Goal: Transaction & Acquisition: Purchase product/service

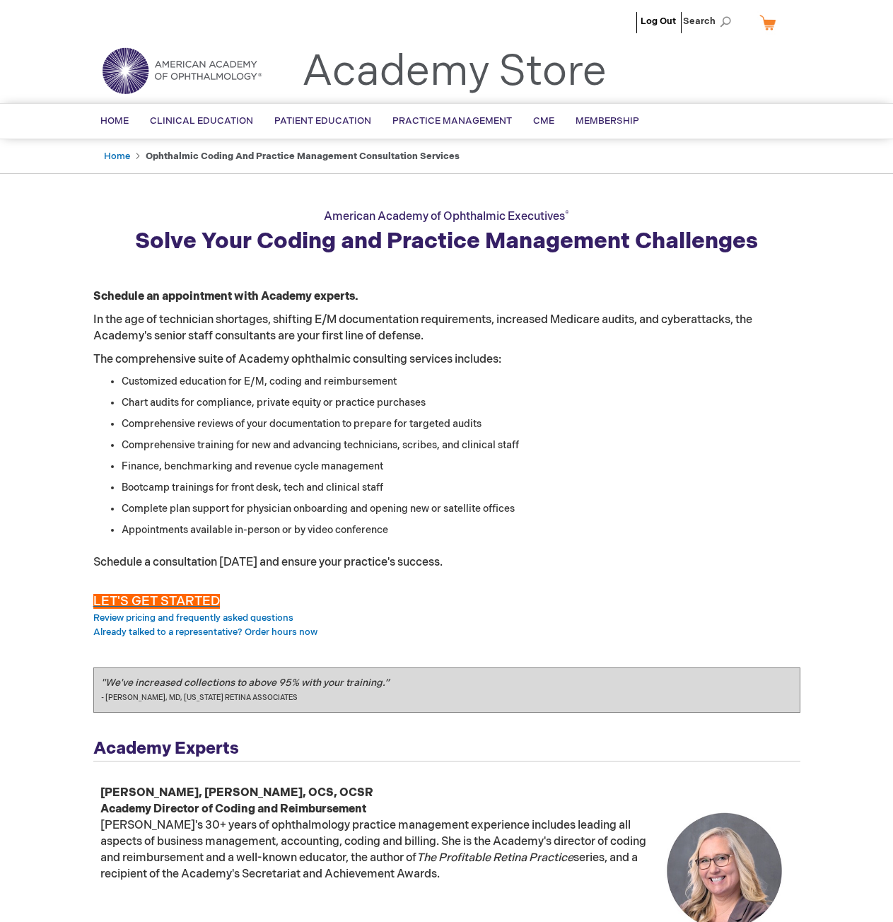
click at [168, 602] on span "LET'S GET STARTED" at bounding box center [156, 601] width 127 height 15
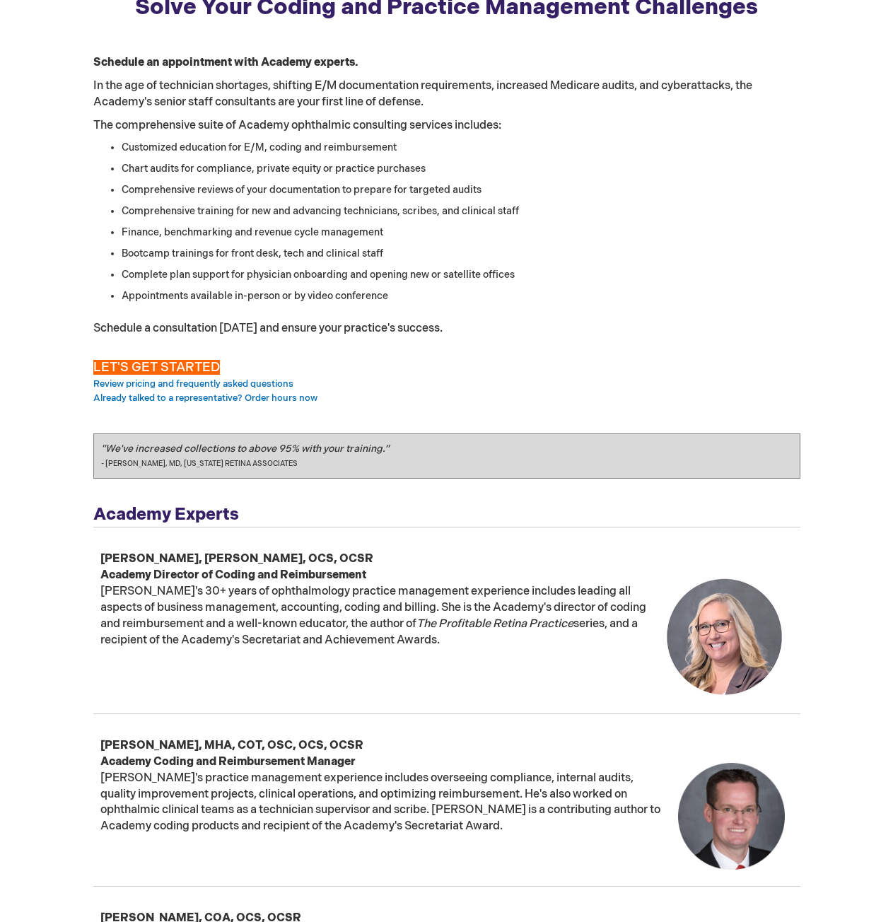
scroll to position [424, 0]
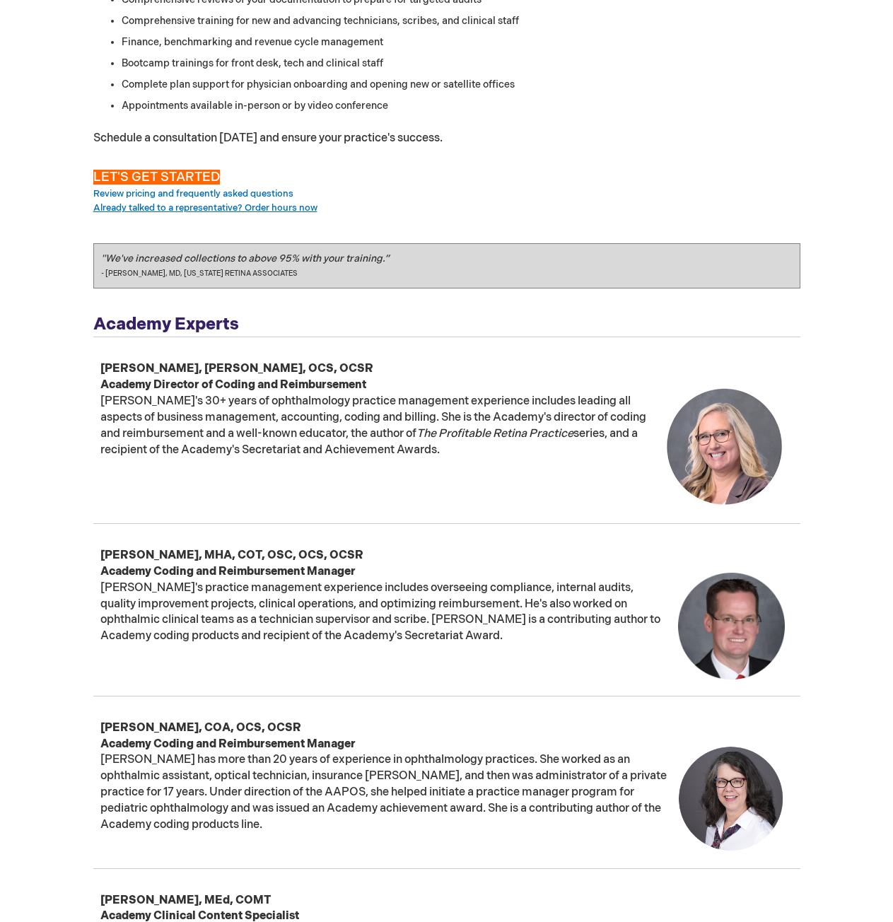
click at [295, 211] on link "Already talked to a representative? Order hours now" at bounding box center [205, 207] width 224 height 11
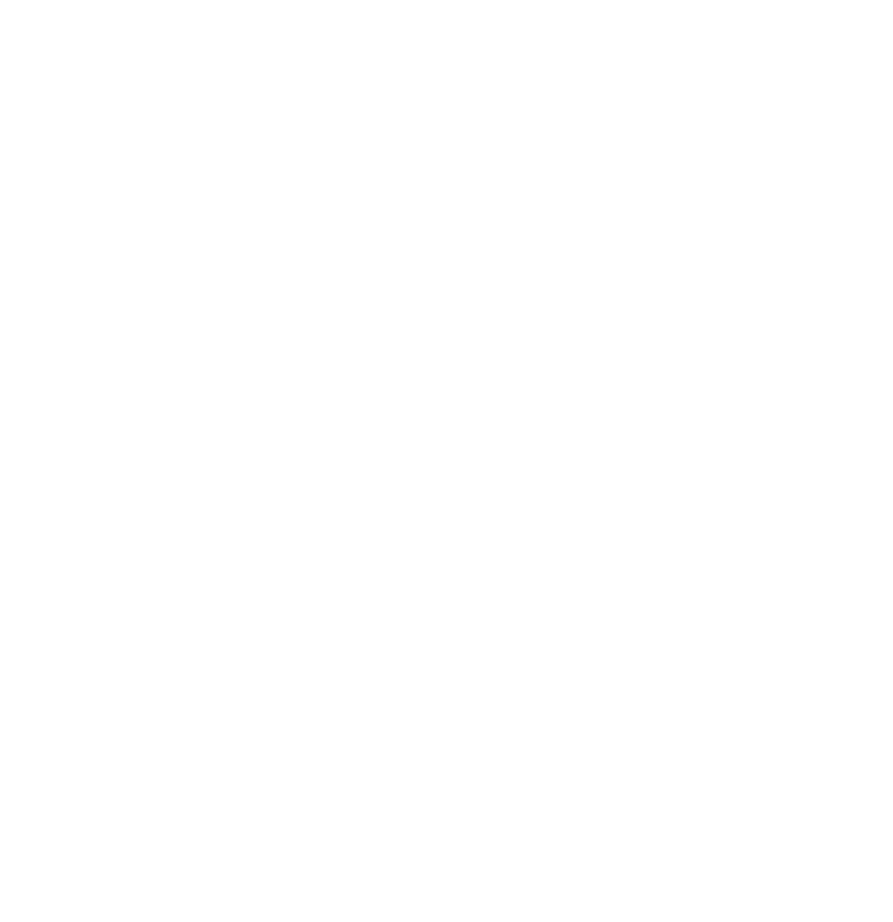
scroll to position [849, 0]
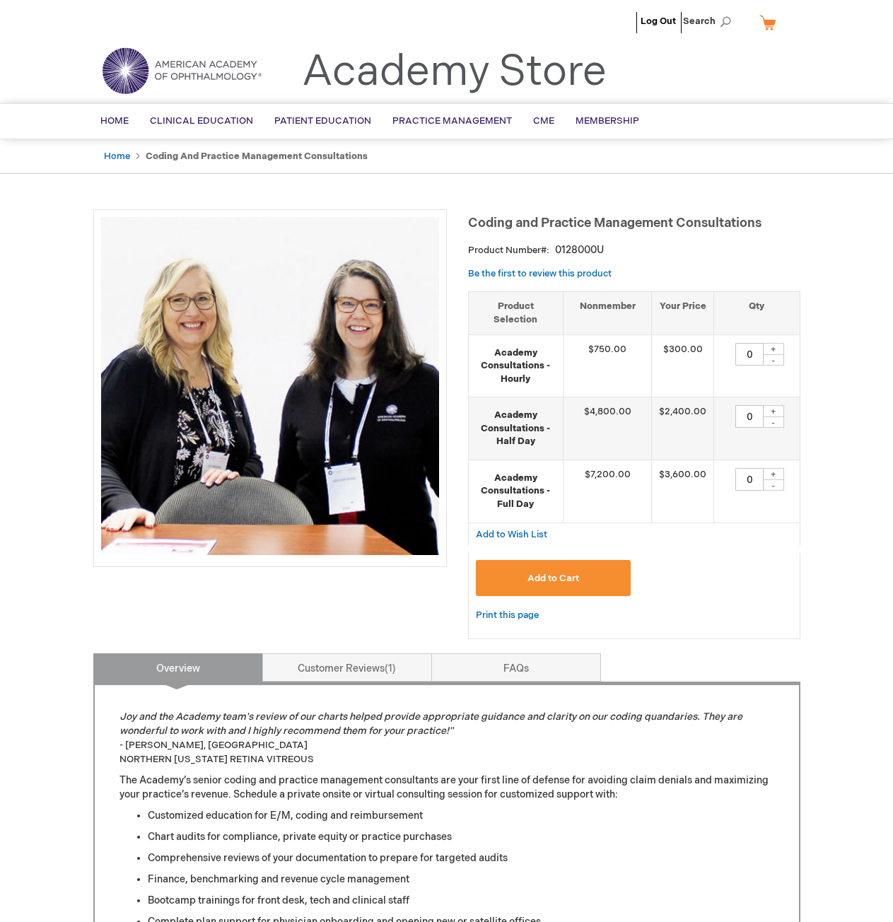
click at [770, 343] on div "+" at bounding box center [773, 349] width 21 height 12
type input "1"
click at [566, 573] on span "Add to Cart" at bounding box center [554, 578] width 52 height 11
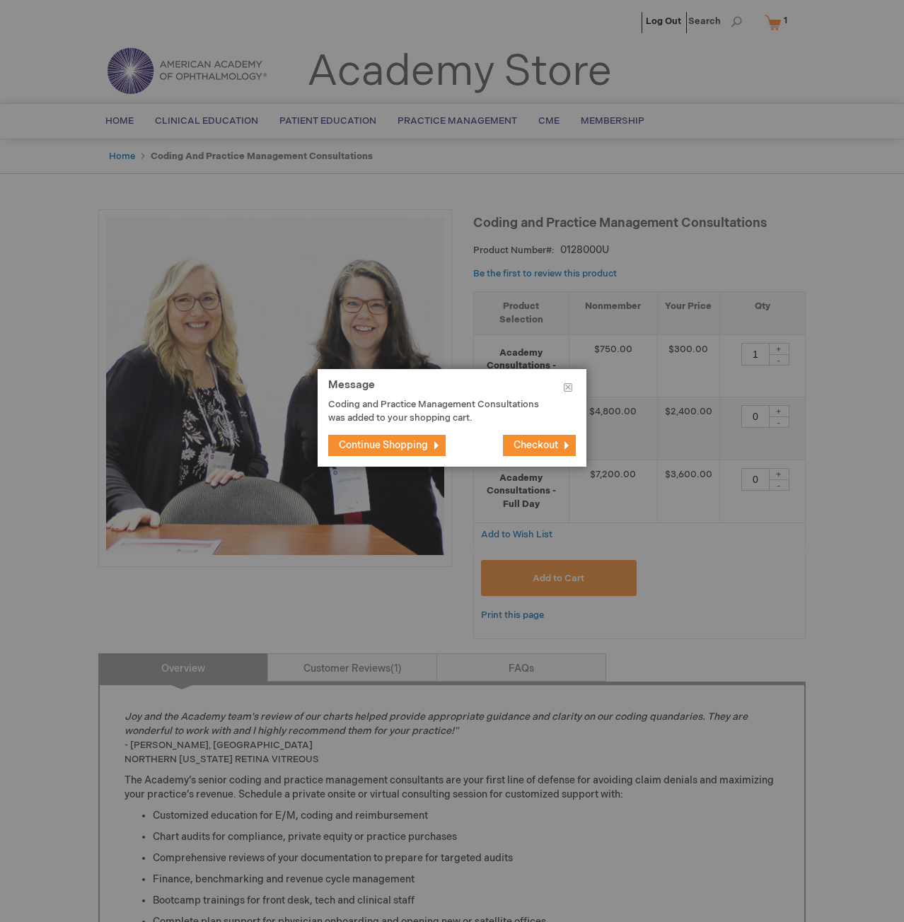
click at [530, 449] on span "Checkout" at bounding box center [535, 445] width 45 height 12
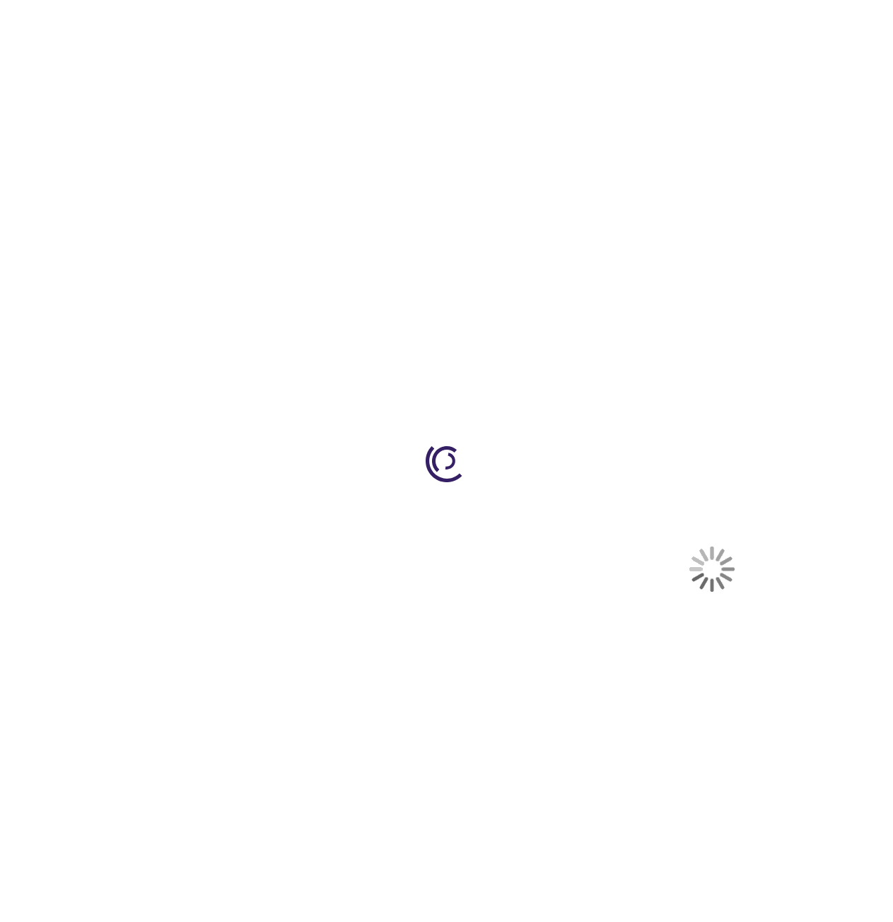
select select "US"
select select "64"
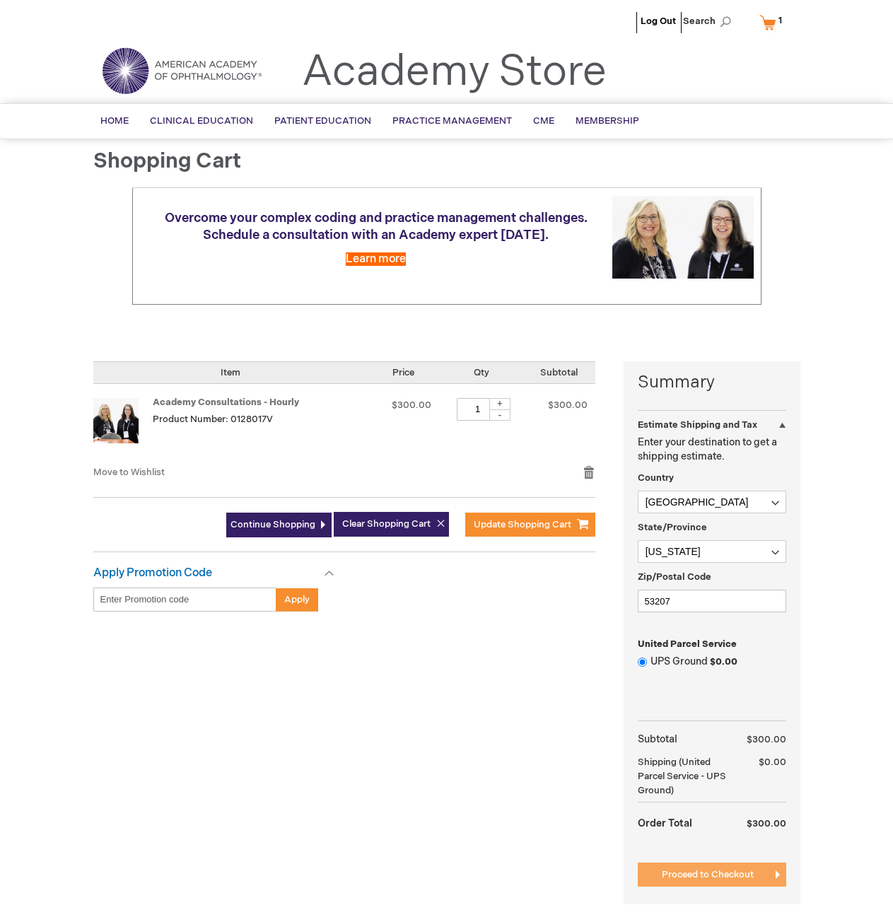
click at [697, 868] on button "Proceed to Checkout" at bounding box center [712, 875] width 149 height 24
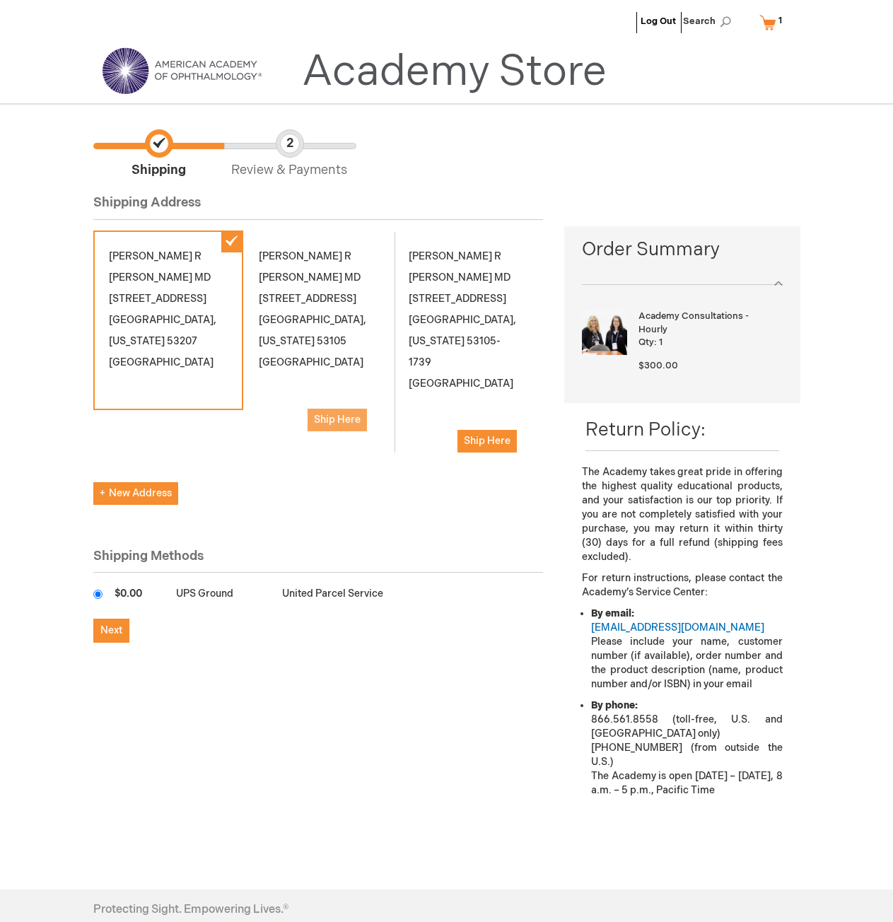
click at [332, 414] on span "Ship Here" at bounding box center [337, 420] width 47 height 12
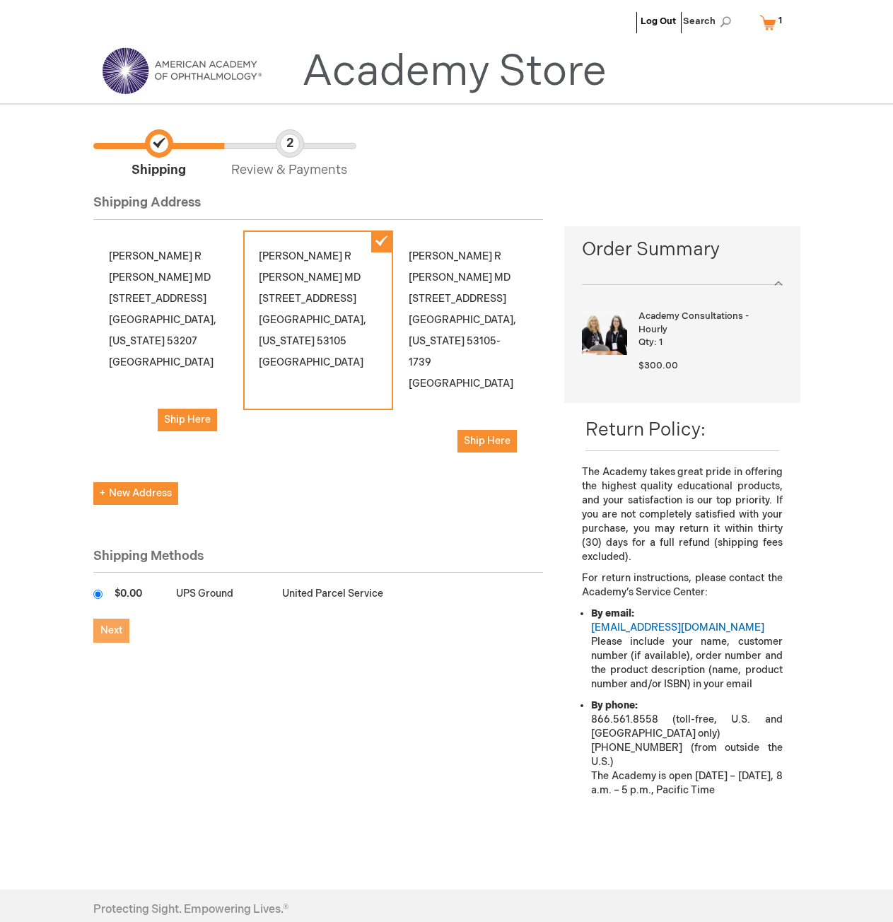
click at [104, 625] on span "Next" at bounding box center [111, 631] width 22 height 12
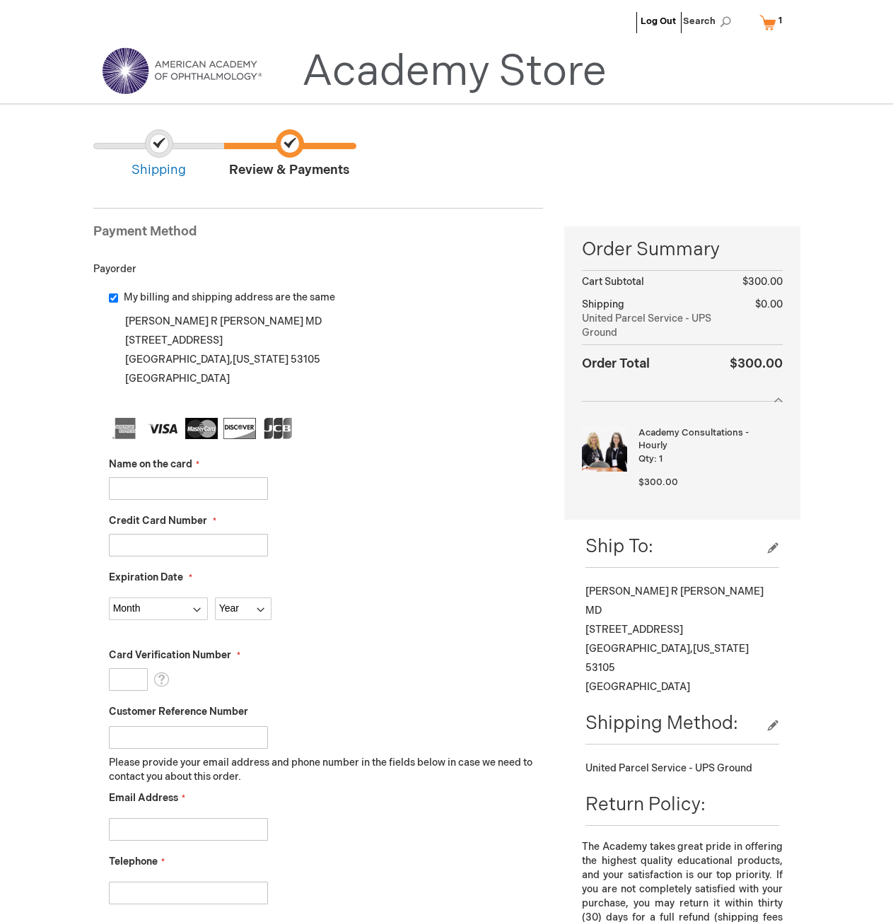
click at [111, 292] on div "My billing and shipping address are the same" at bounding box center [326, 298] width 435 height 14
click at [111, 297] on input "My billing and shipping address are the same" at bounding box center [113, 298] width 9 height 9
checkbox input "false"
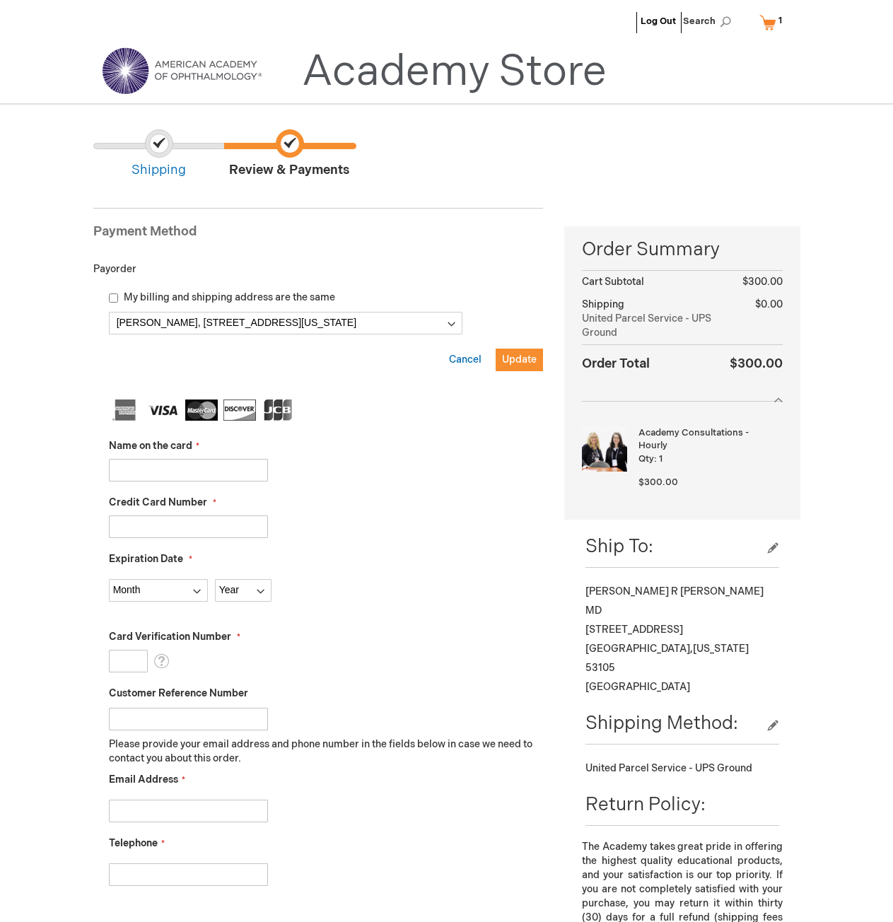
click at [189, 473] on input "Name on the card" at bounding box center [188, 470] width 159 height 23
type input "Nathan R Mathews"
type input "4147202371430826"
select select "9"
select select "2026"
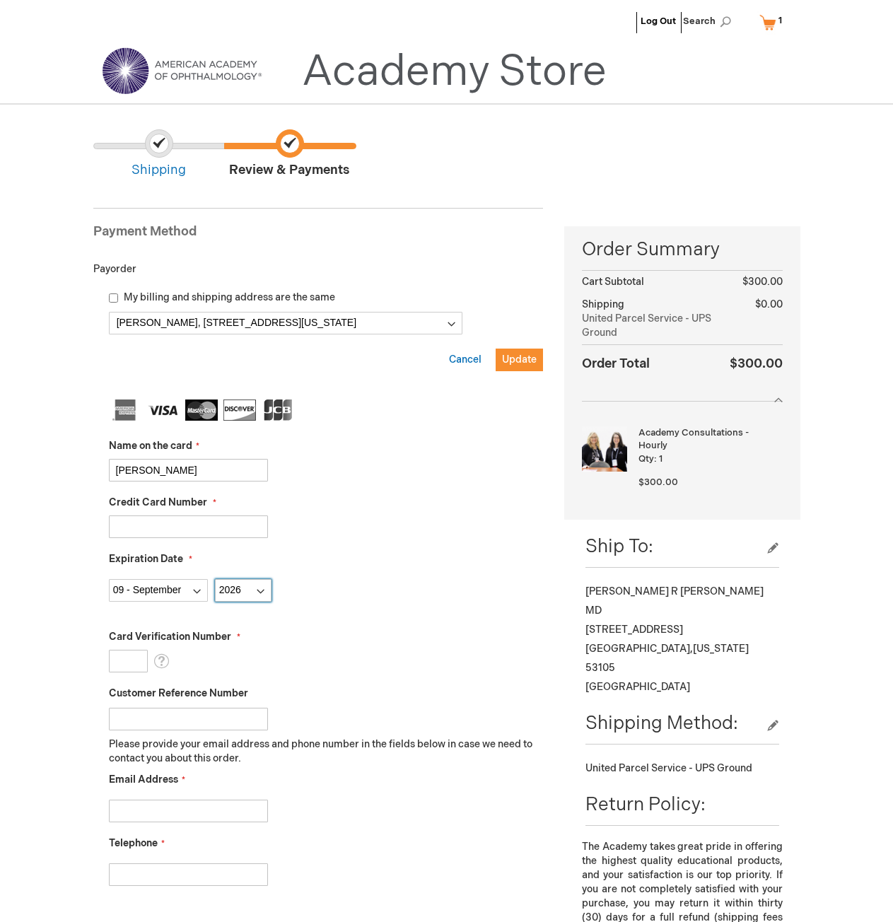
type input "312"
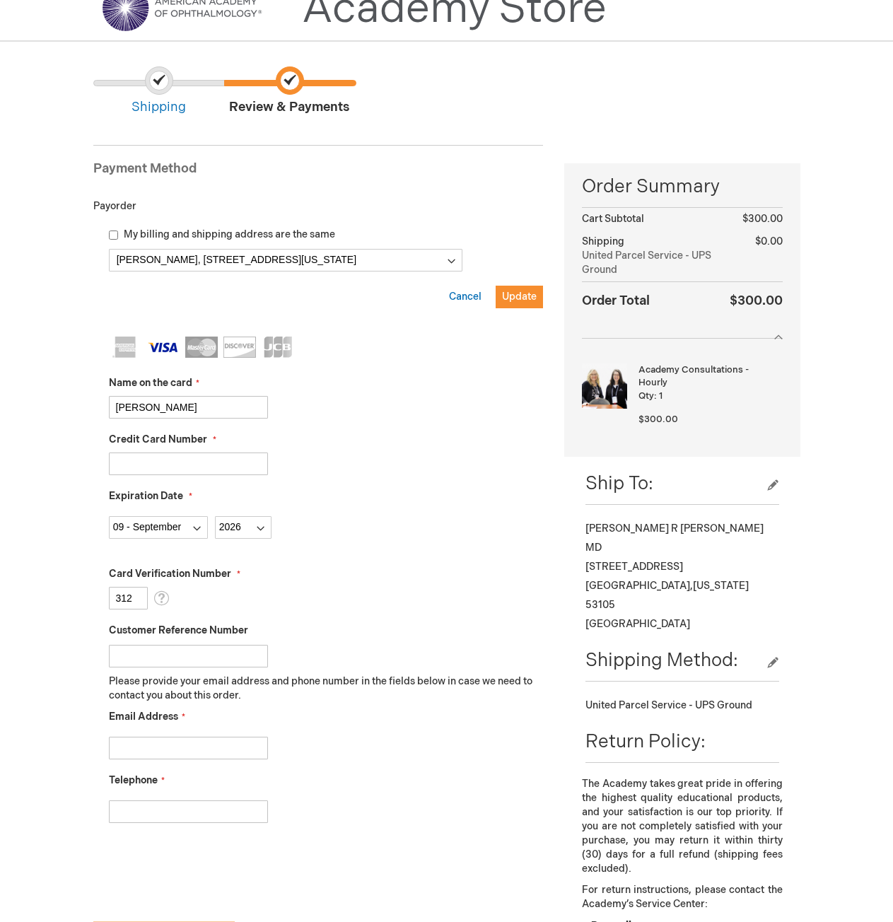
scroll to position [283, 0]
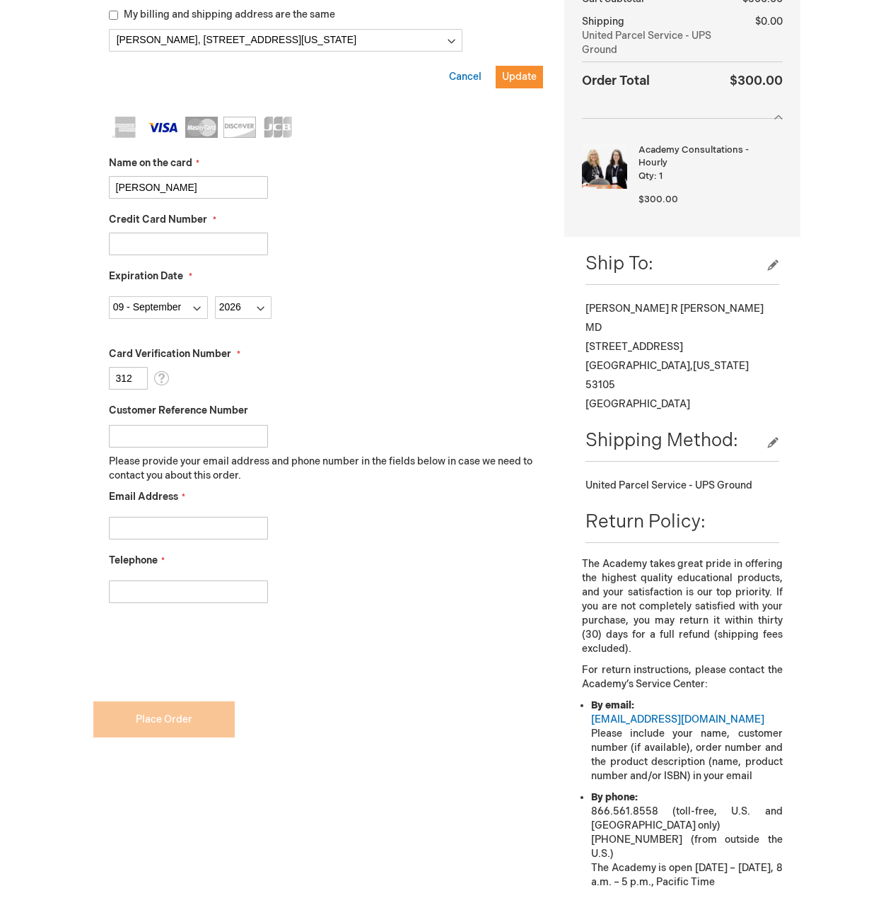
click at [171, 530] on input "Email Address" at bounding box center [188, 528] width 159 height 23
type input "mathewsnathan@gmail.com"
type input "6165668158"
checkbox input "true"
click at [238, 304] on select "Year 2025 2026 2027 2028 2029 2030 2031 2032 2033 2034 2035" at bounding box center [243, 307] width 57 height 23
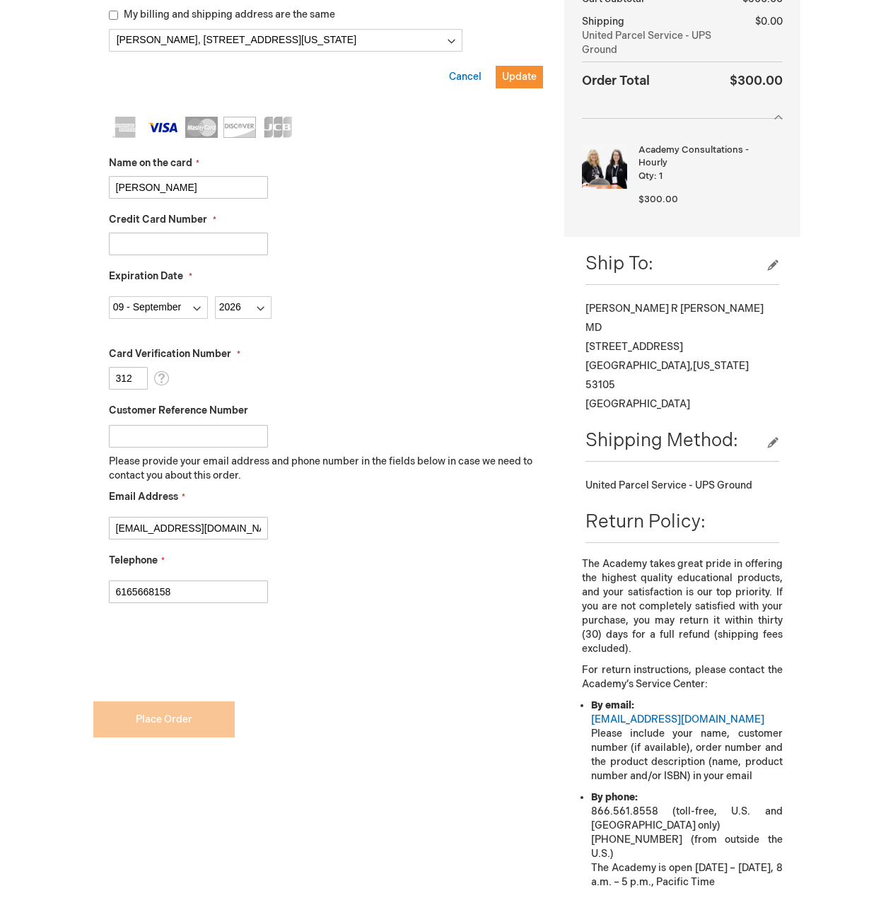
click at [238, 250] on input "4147202371430826" at bounding box center [188, 244] width 159 height 23
click at [152, 731] on form "Payment Information Payment Method Payorder My billing and shipping address are…" at bounding box center [318, 345] width 451 height 869
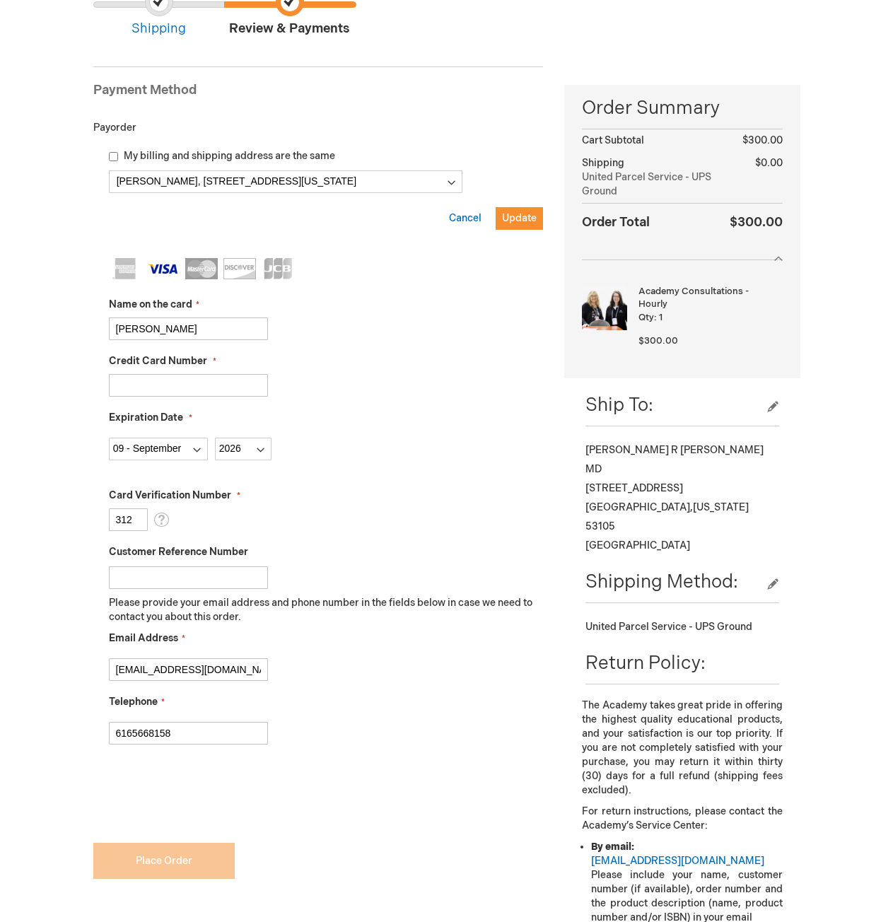
scroll to position [71, 0]
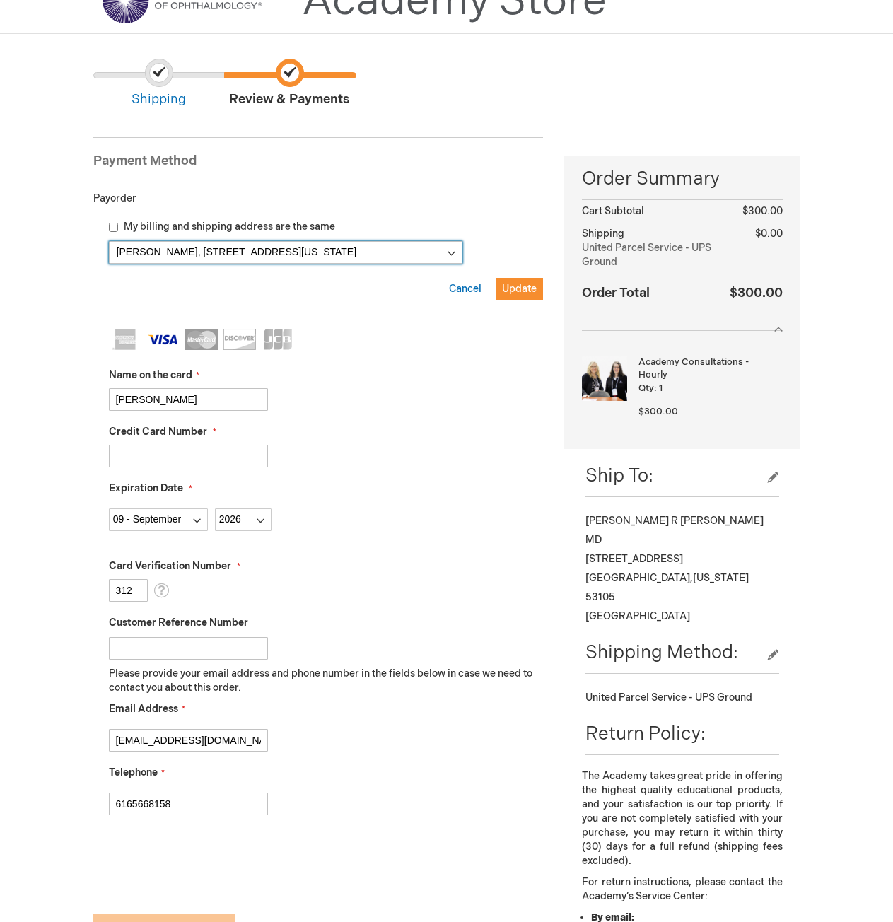
click at [294, 243] on select "Nathan Mathews, 2715 S Shore Dr , Milwaukee, Wisconsin 53207, United States Nat…" at bounding box center [286, 252] width 354 height 23
click at [510, 278] on button "Update" at bounding box center [519, 289] width 47 height 23
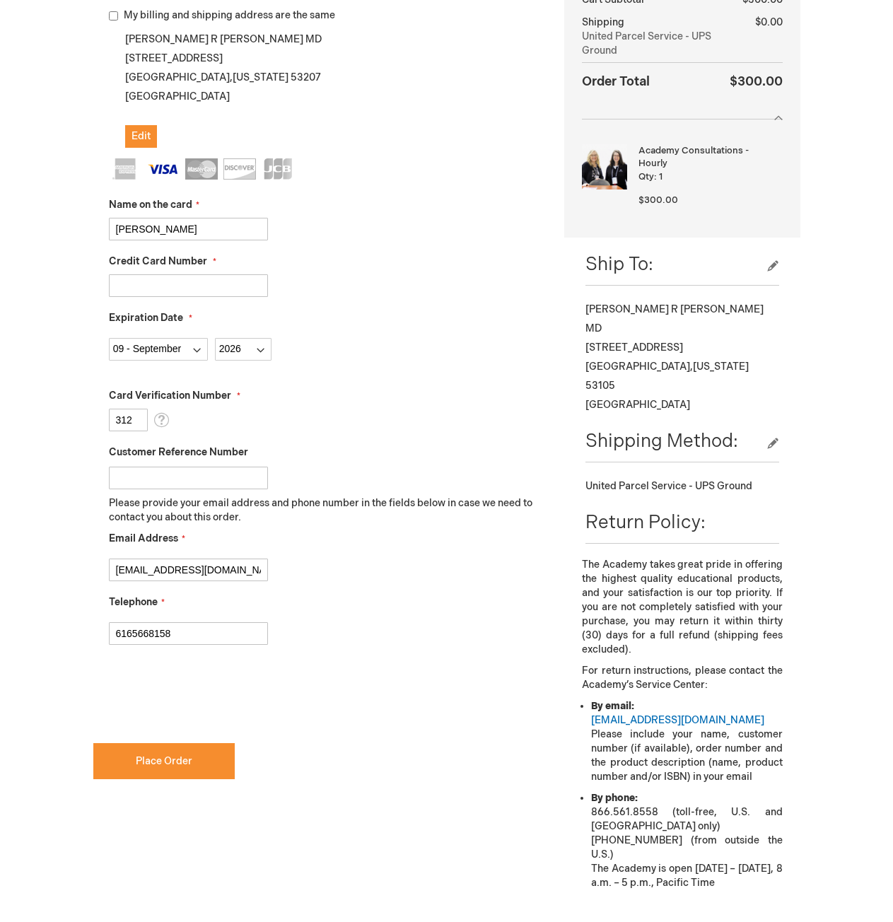
scroll to position [283, 0]
click at [161, 758] on span "Place Order" at bounding box center [164, 761] width 57 height 12
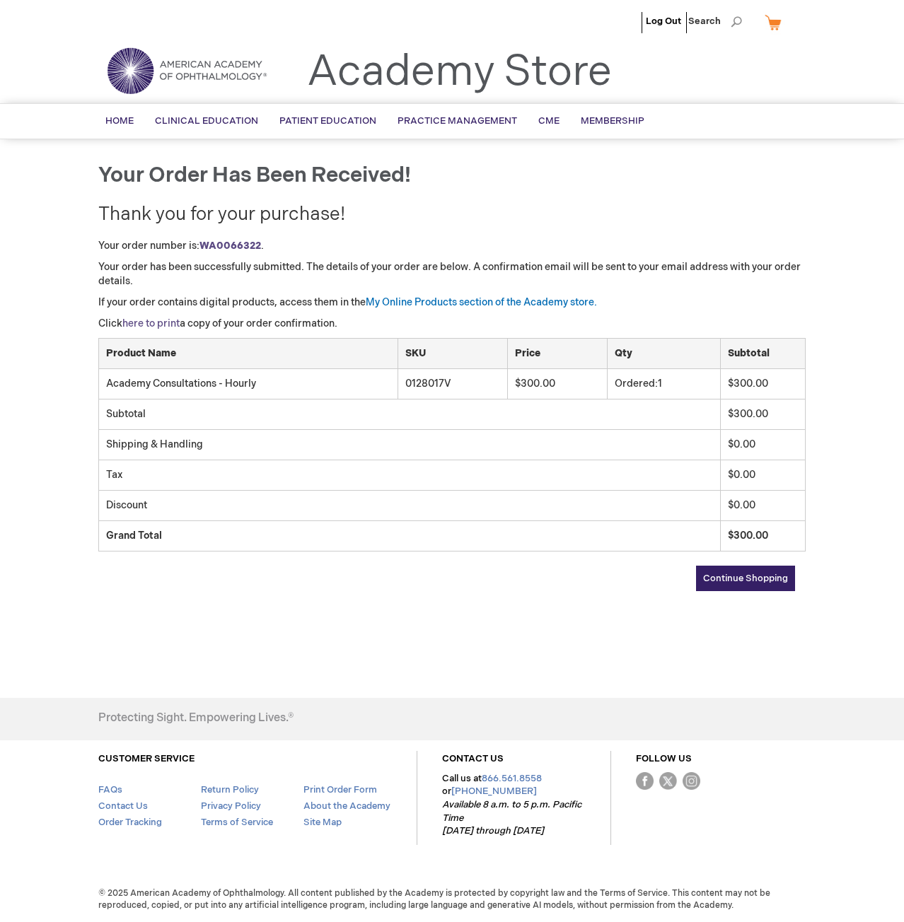
click at [156, 318] on link "here to print" at bounding box center [150, 324] width 57 height 12
